Goal: Task Accomplishment & Management: Complete application form

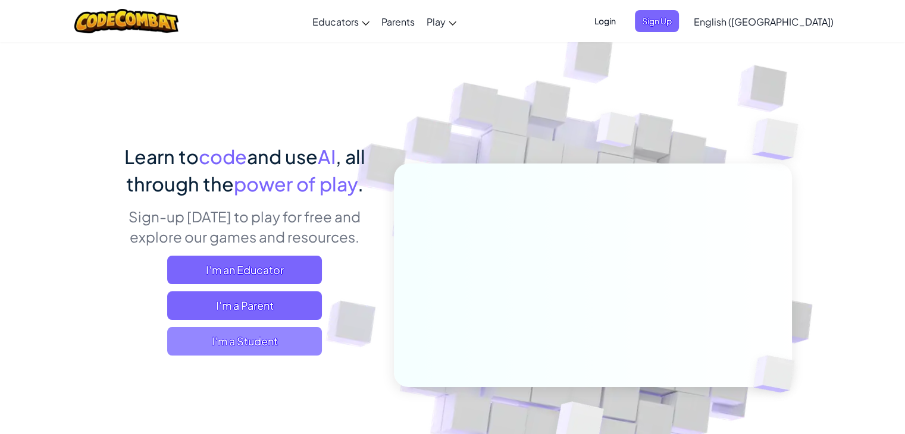
click at [255, 336] on span "I'm a Student" at bounding box center [244, 341] width 155 height 29
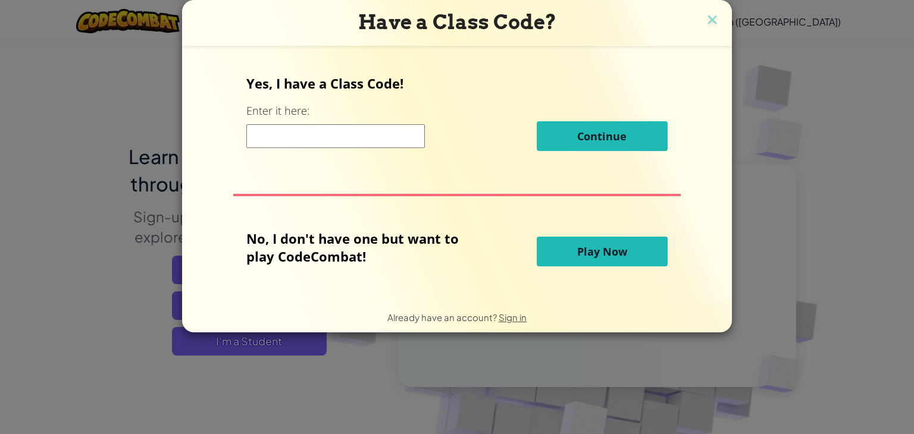
click at [364, 148] on div "Continue" at bounding box center [456, 136] width 421 height 30
click at [364, 143] on input at bounding box center [335, 136] width 178 height 24
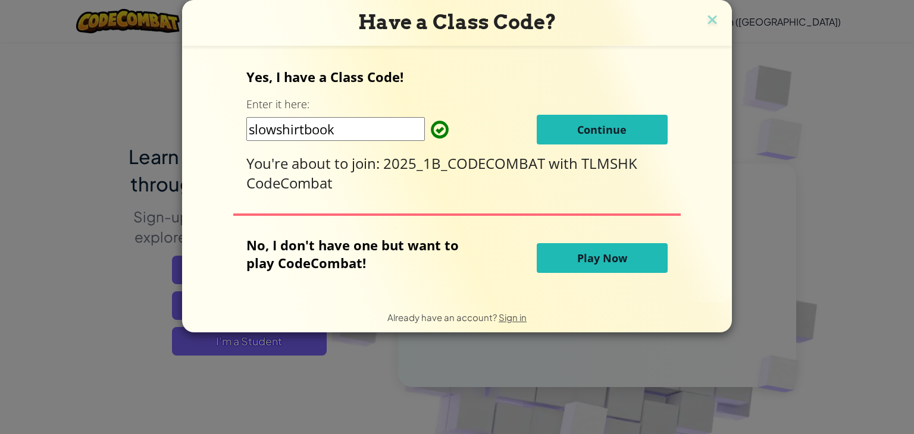
type input "slowshirtbook"
click at [636, 118] on button "Continue" at bounding box center [602, 130] width 131 height 30
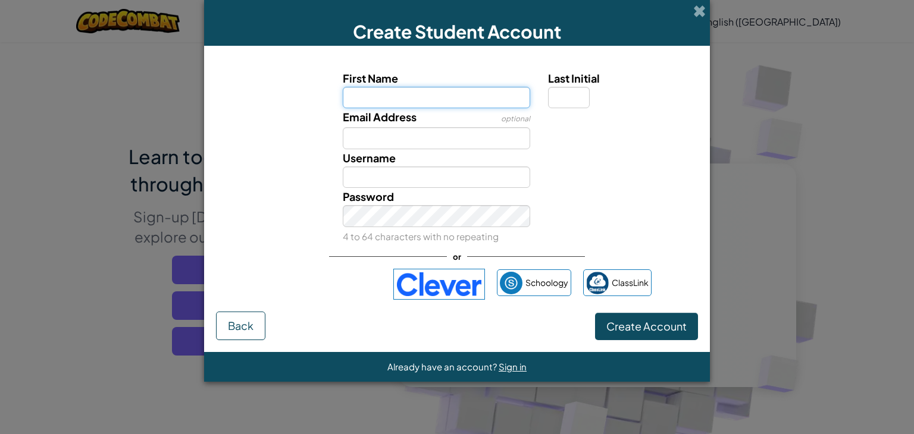
click at [520, 89] on input "First Name" at bounding box center [437, 98] width 188 height 22
type input "[PERSON_NAME]"
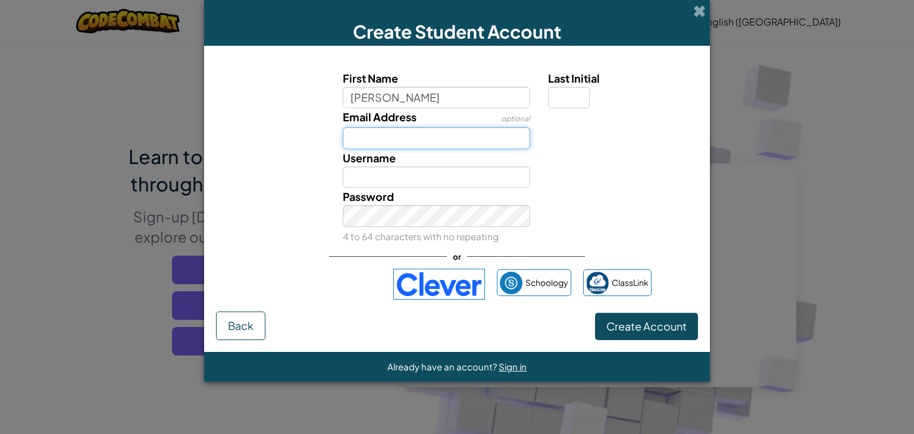
type input "[PERSON_NAME]"
click at [416, 133] on input "Email Address" at bounding box center [437, 138] width 188 height 22
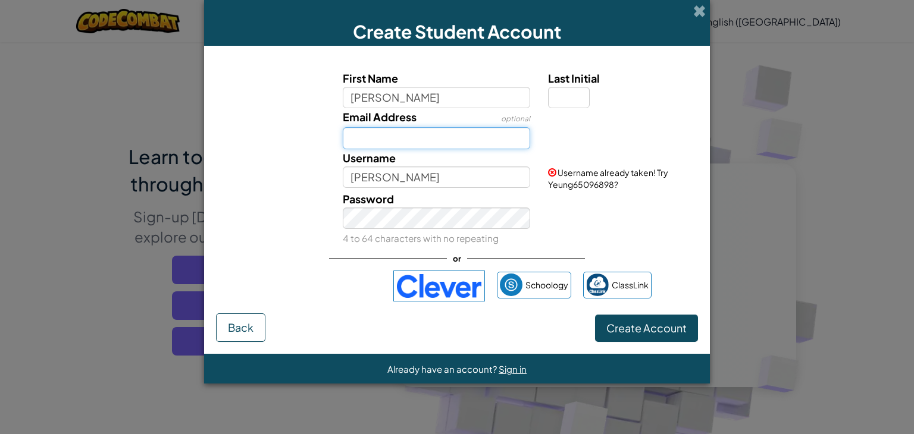
type input "e"
type input "[EMAIL_ADDRESS][DOMAIN_NAME]"
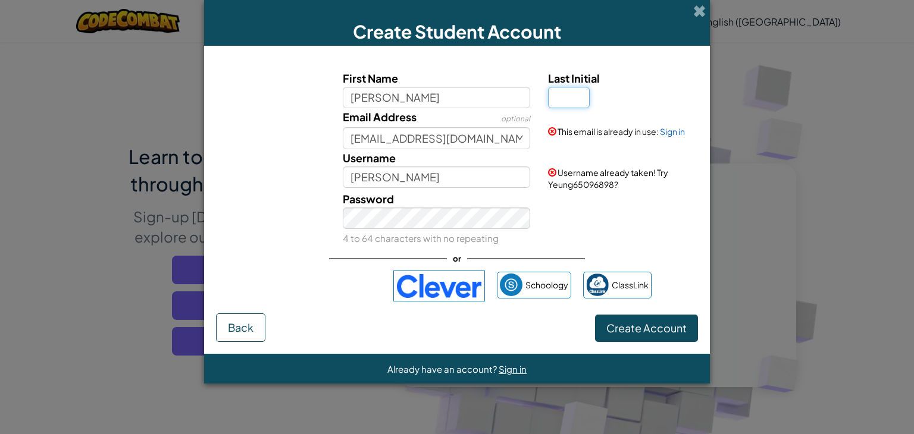
click at [576, 95] on input "Last Initial" at bounding box center [569, 98] width 42 height 22
type input "y"
click at [639, 330] on span "Create Account" at bounding box center [646, 328] width 80 height 14
click at [450, 103] on input "[PERSON_NAME]" at bounding box center [437, 98] width 188 height 22
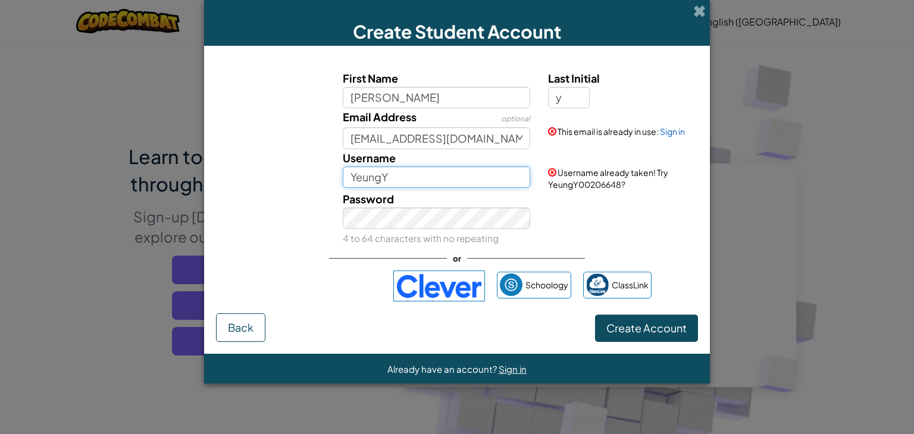
click at [459, 179] on input "YeungY" at bounding box center [437, 178] width 188 height 22
type input "Y"
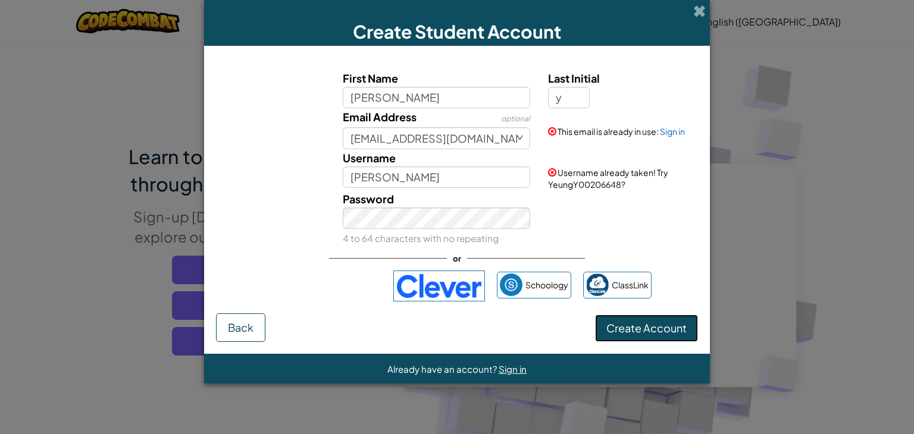
click at [657, 330] on button "Create Account" at bounding box center [646, 328] width 103 height 27
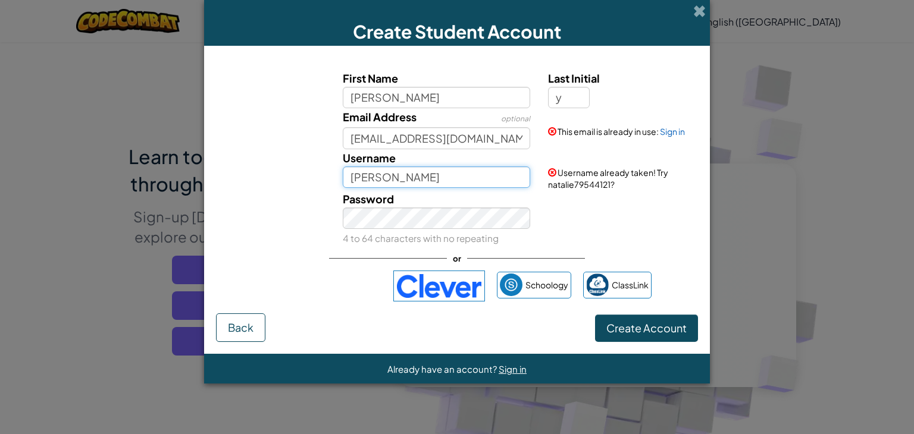
click at [420, 181] on input "[PERSON_NAME]" at bounding box center [437, 178] width 188 height 22
type input "n"
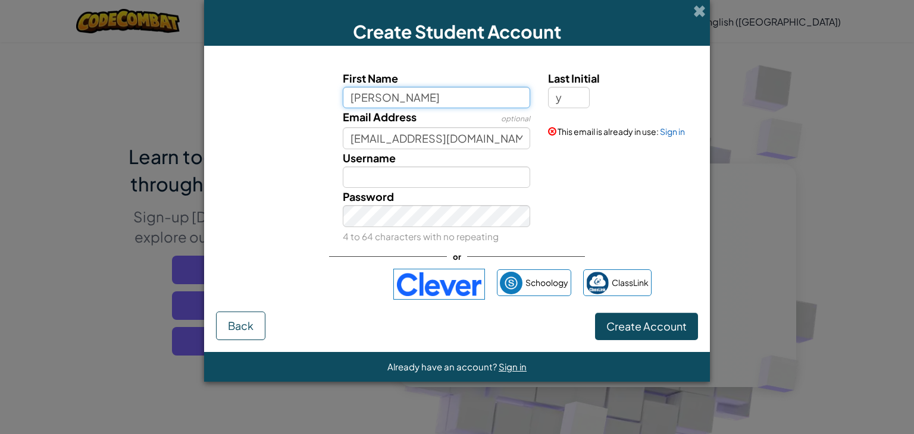
click at [422, 99] on input "[PERSON_NAME]" at bounding box center [437, 98] width 188 height 22
type input "y"
type input "[PERSON_NAME]"
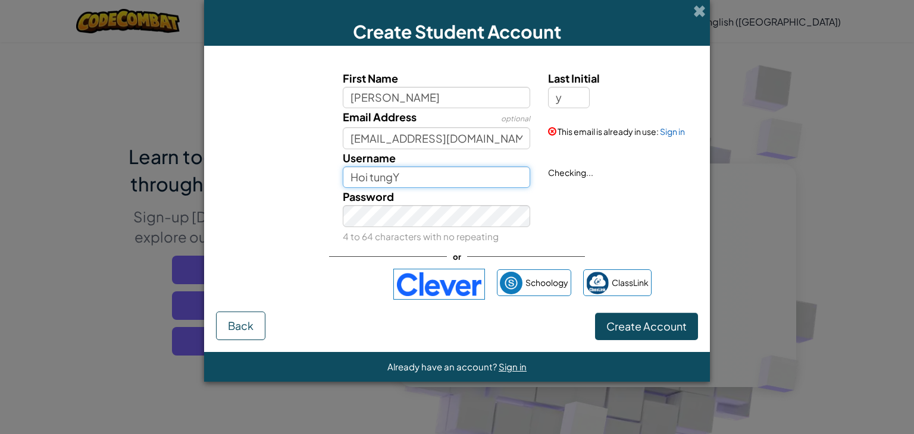
click at [450, 173] on input "Hoi tungY" at bounding box center [437, 178] width 188 height 22
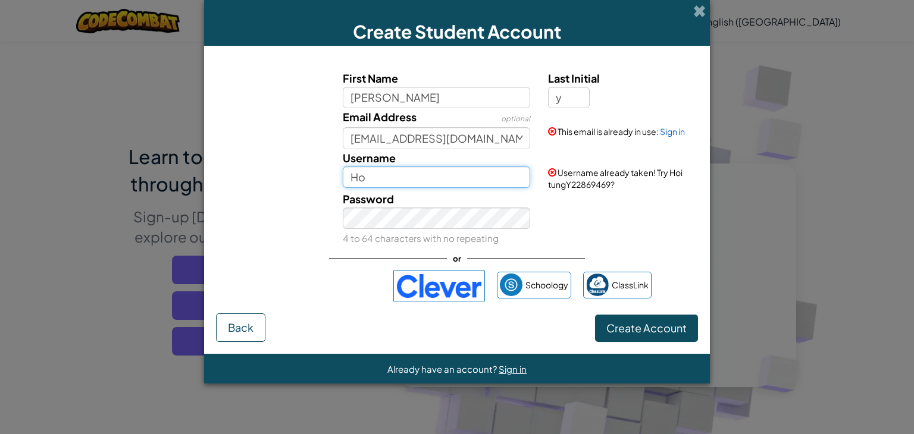
type input "H"
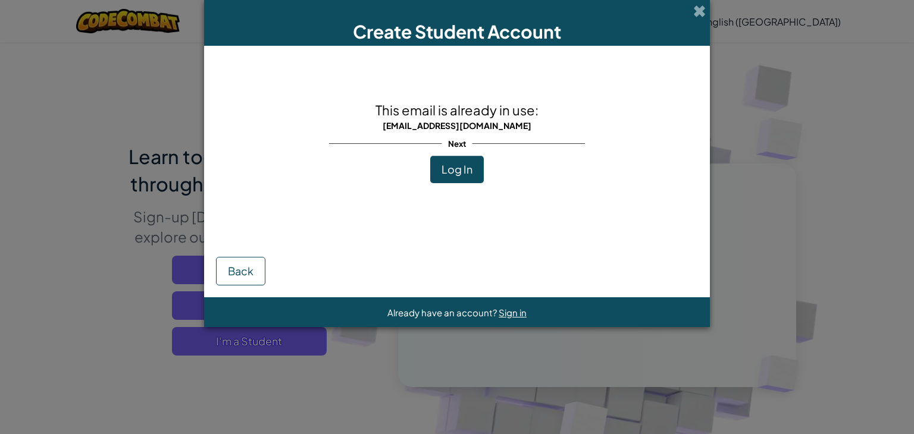
click at [495, 78] on div "This email is already in use: [EMAIL_ADDRESS][DOMAIN_NAME] Next Log In" at bounding box center [457, 142] width 256 height 168
click at [471, 128] on span "[EMAIL_ADDRESS][DOMAIN_NAME]" at bounding box center [456, 125] width 149 height 11
click at [454, 143] on span "Next" at bounding box center [457, 143] width 30 height 17
click at [696, 20] on div "Create Student Account" at bounding box center [457, 23] width 506 height 46
click at [701, 17] on span at bounding box center [699, 11] width 12 height 12
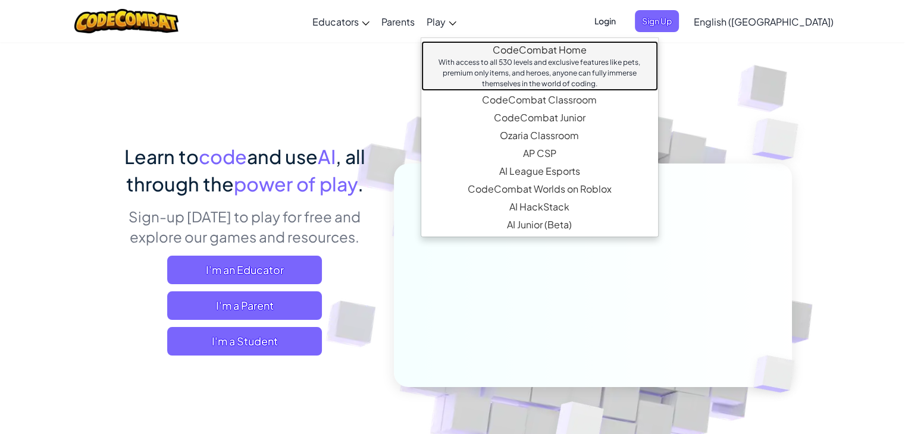
click at [504, 55] on link "CodeCombat Home With access to all 530 levels and exclusive features like pets,…" at bounding box center [539, 66] width 237 height 50
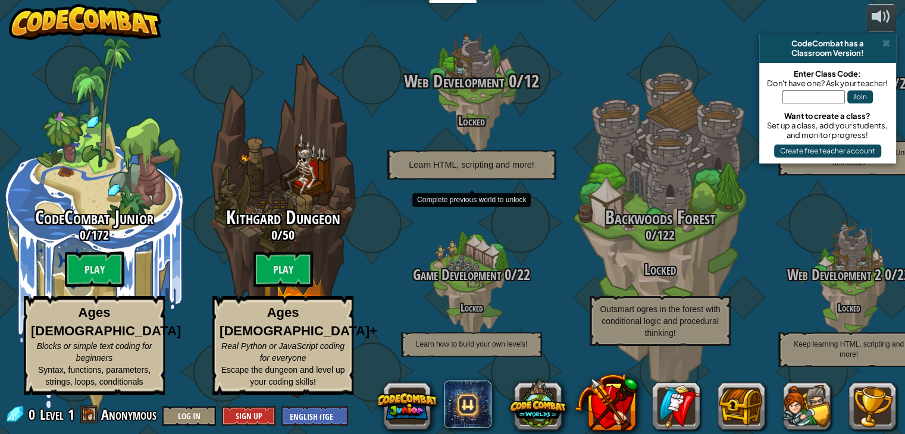
click at [404, 160] on p "Learn HTML, scripting and more!" at bounding box center [471, 164] width 169 height 29
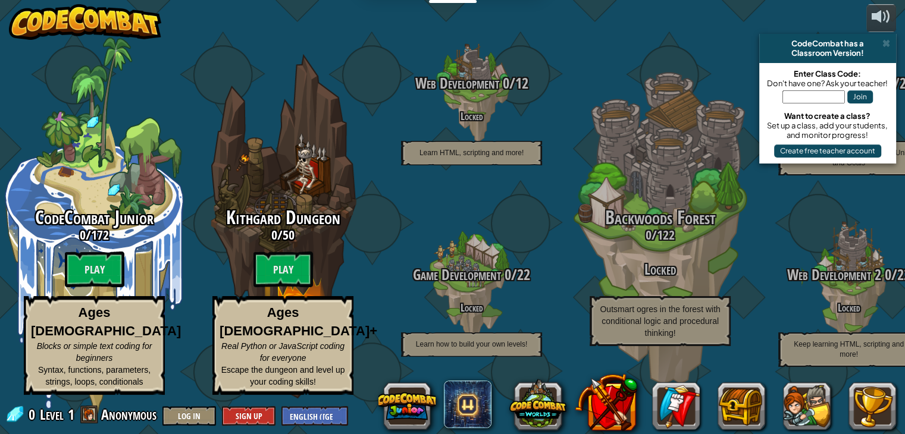
click at [115, 415] on span "Anonymous" at bounding box center [128, 414] width 55 height 19
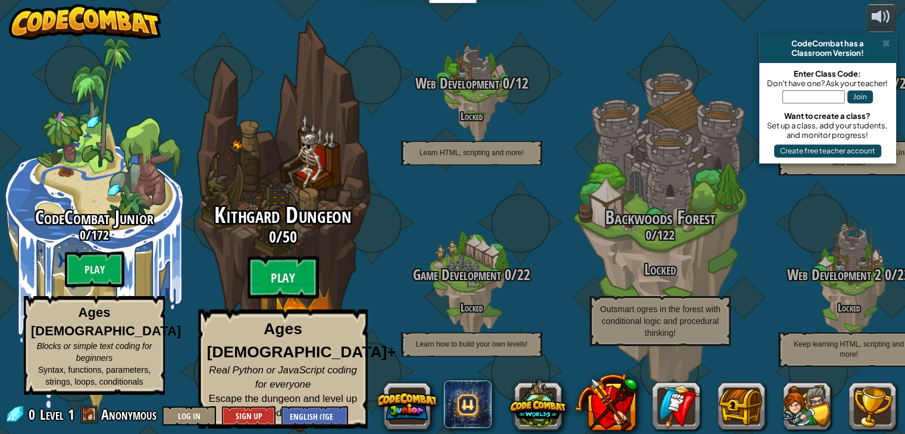
click at [293, 179] on div "Kithgard Dungeon 0 / 50 Play Ages [DEMOGRAPHIC_DATA]+ Real Python or JavaScript…" at bounding box center [283, 226] width 226 height 453
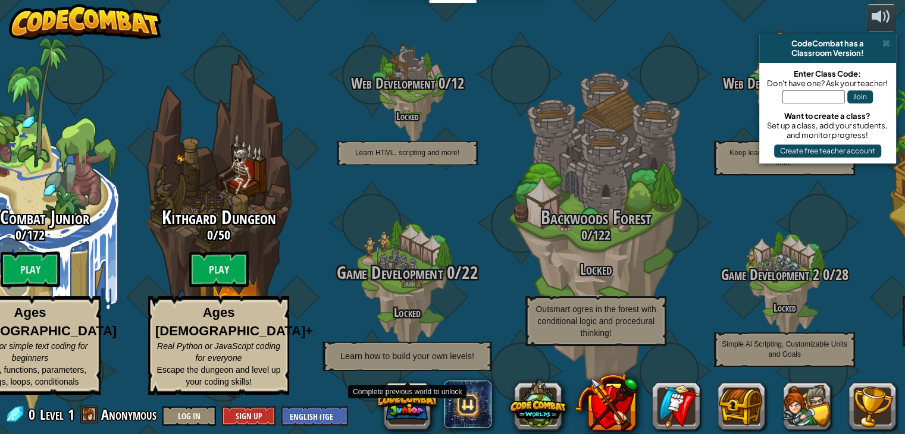
click at [340, 285] on span "Game Development" at bounding box center [390, 273] width 106 height 24
click at [385, 281] on span "Game Development" at bounding box center [390, 273] width 106 height 24
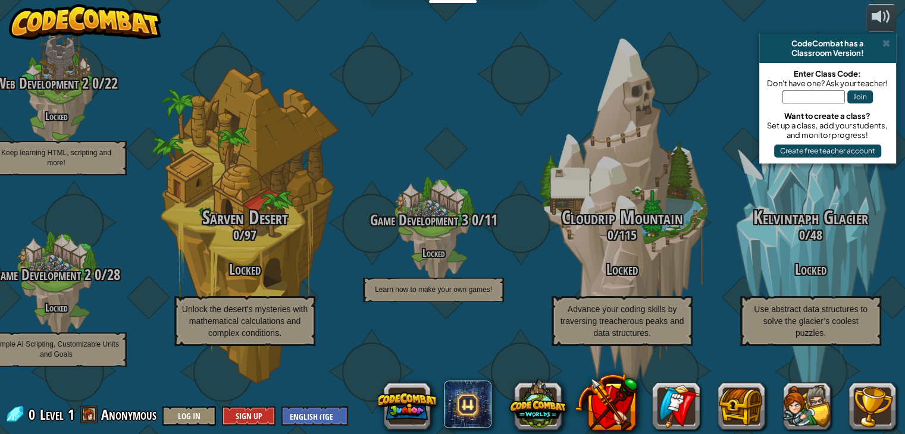
click at [881, 42] on div "CodeCombat has a" at bounding box center [827, 44] width 127 height 10
click at [885, 41] on span at bounding box center [886, 44] width 8 height 10
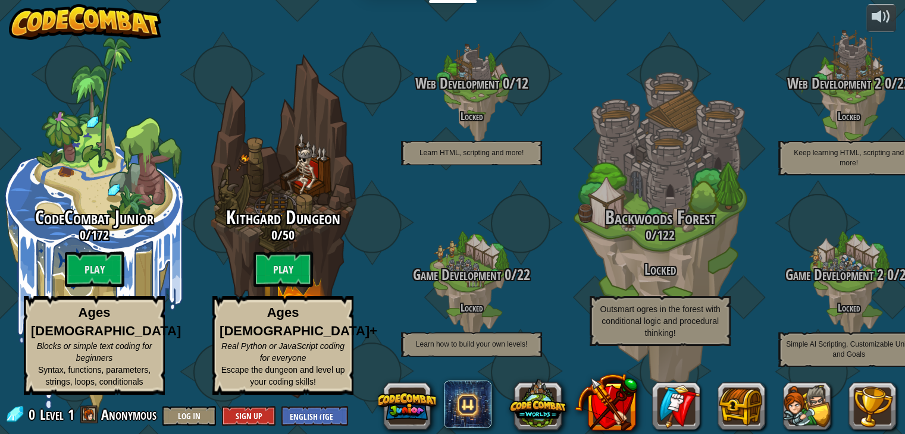
click at [106, 422] on span "Anonymous" at bounding box center [128, 414] width 55 height 19
click at [84, 411] on span at bounding box center [89, 415] width 18 height 18
click at [200, 417] on button "Log In" at bounding box center [189, 416] width 54 height 20
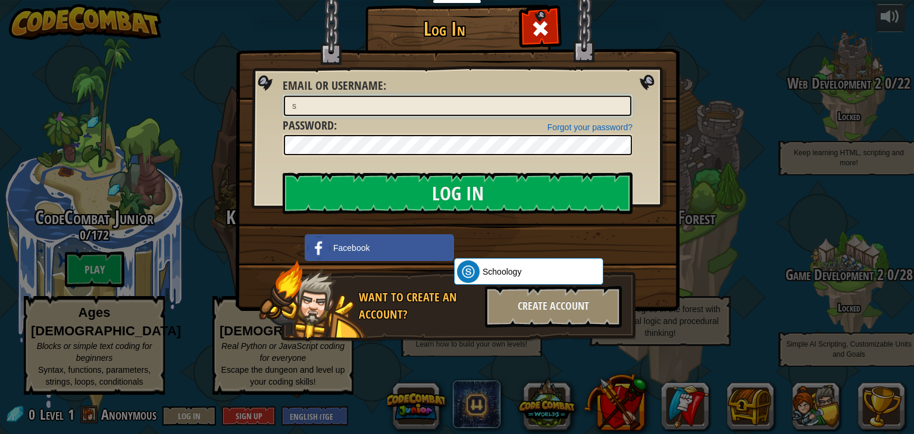
type input "s"
click at [766, 279] on div "Log In Unknown Error Email or Username : s Forgot your password? Password : Log…" at bounding box center [457, 217] width 914 height 434
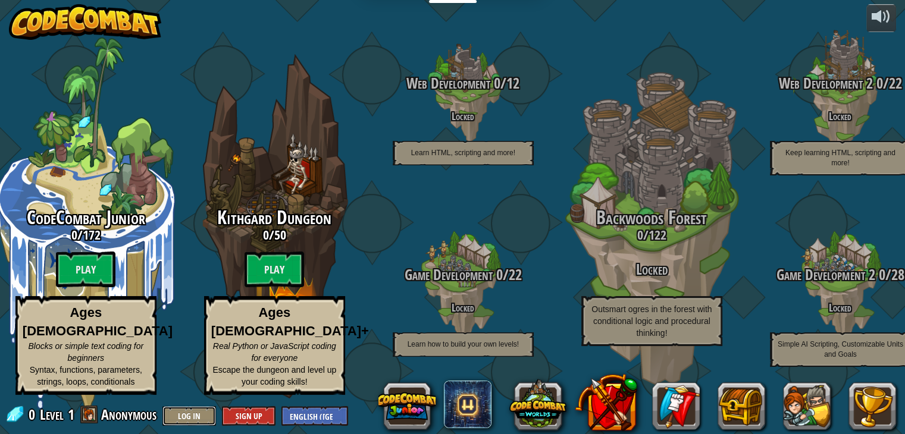
click at [197, 410] on button "Log In" at bounding box center [189, 416] width 54 height 20
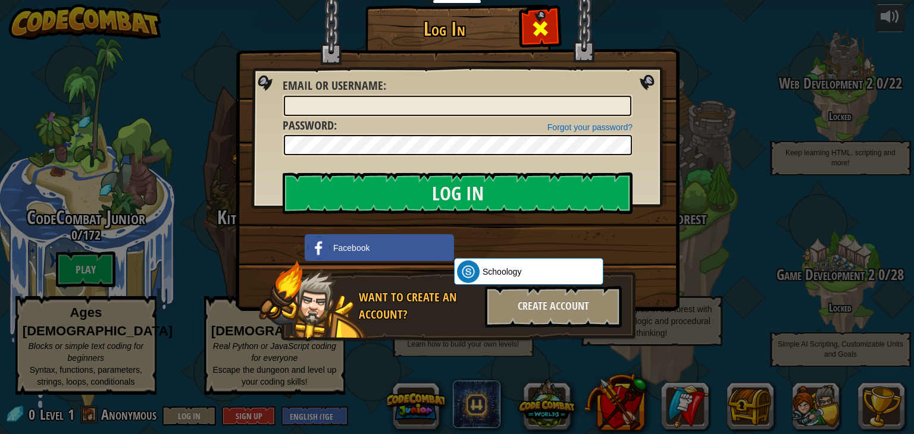
click at [550, 15] on div at bounding box center [539, 26] width 37 height 37
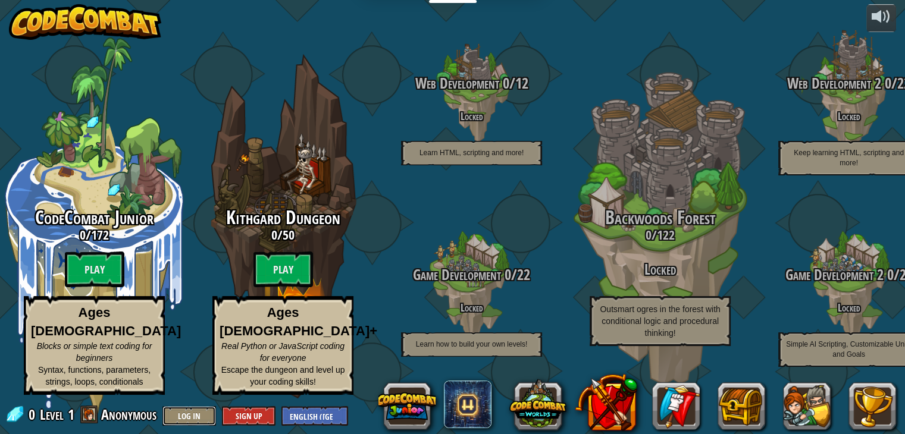
click at [188, 424] on button "Log In" at bounding box center [189, 416] width 54 height 20
